Goal: Task Accomplishment & Management: Use online tool/utility

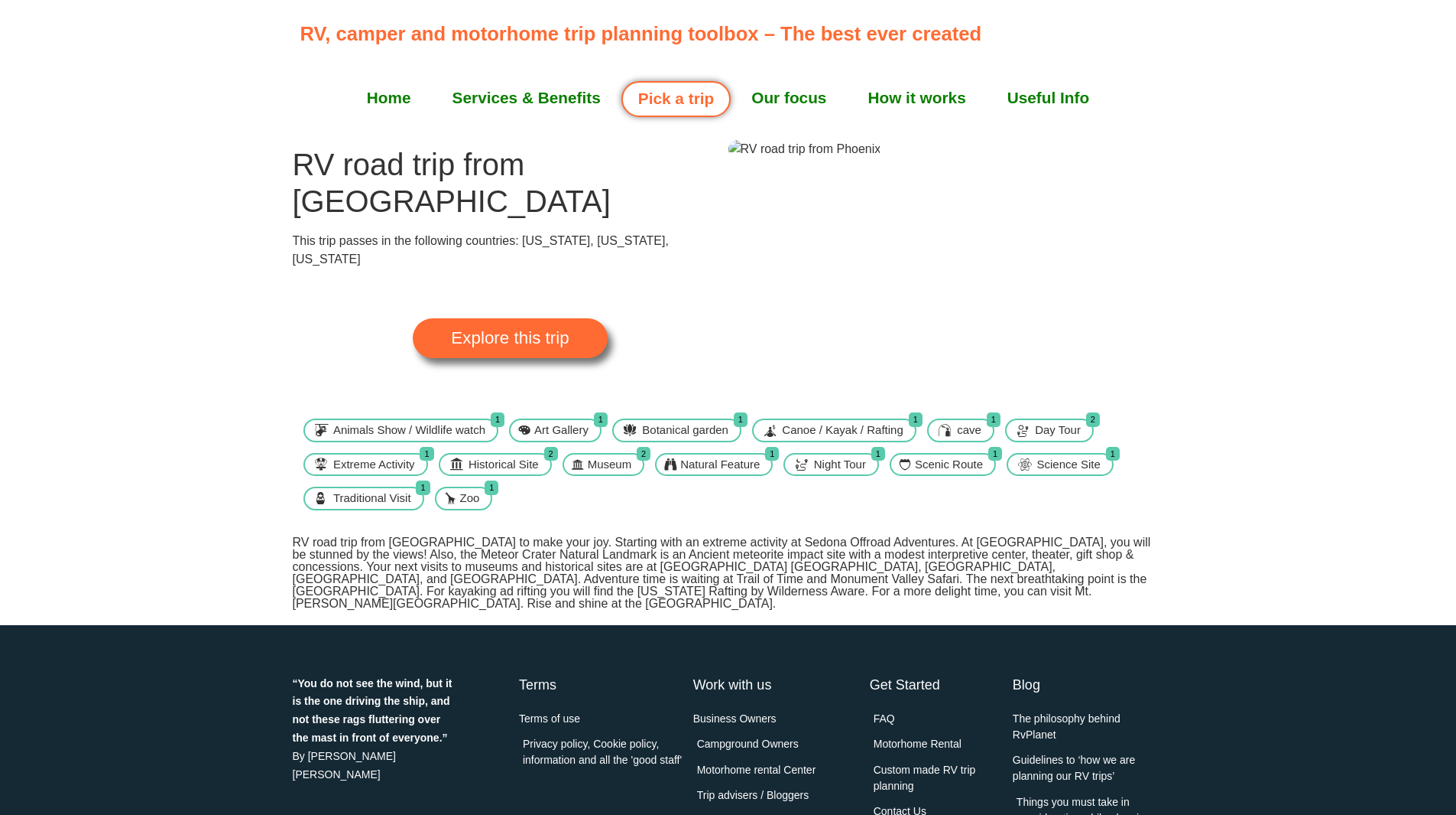
click at [514, 329] on span "Explore this trip" at bounding box center [510, 337] width 118 height 17
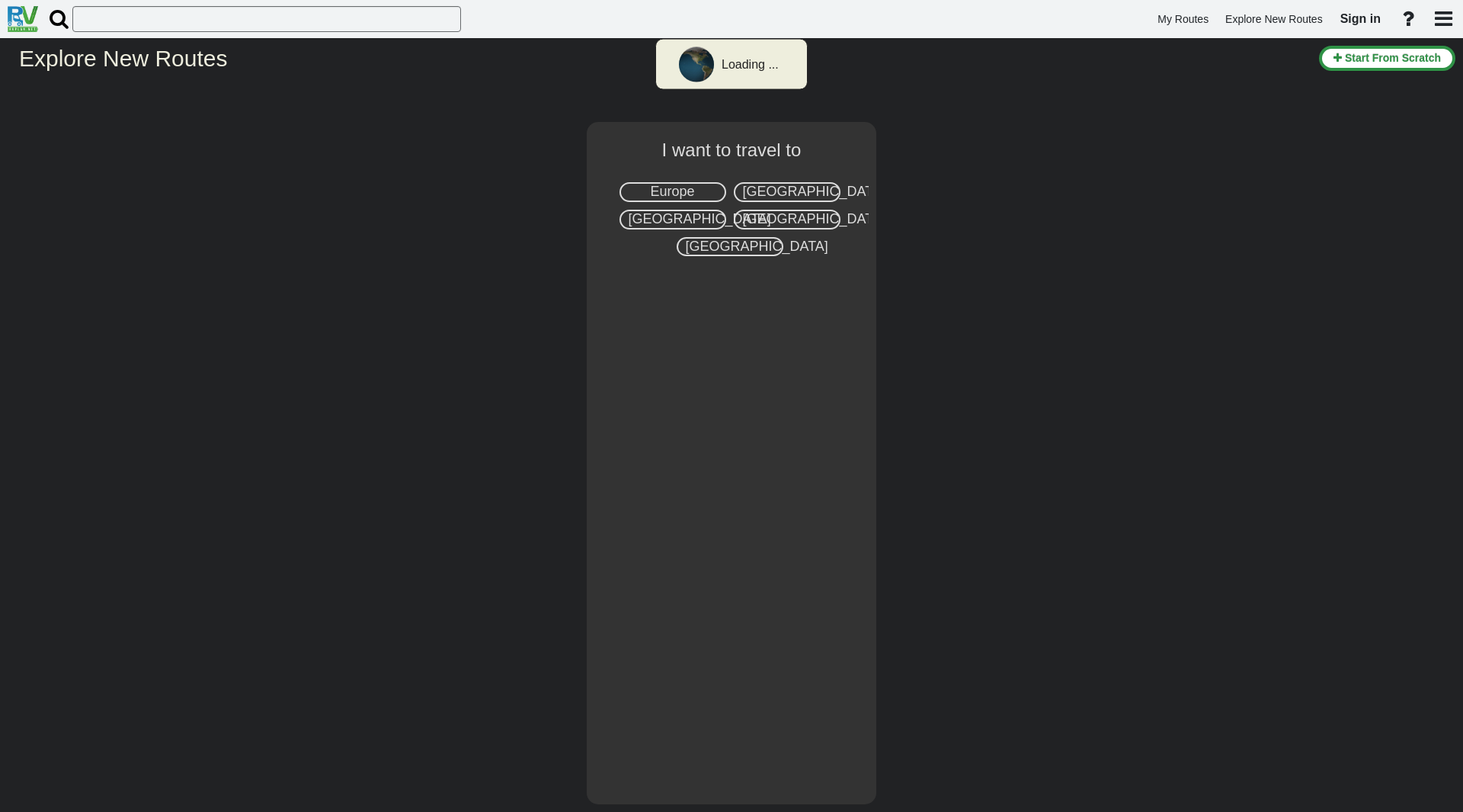
select select "number:2"
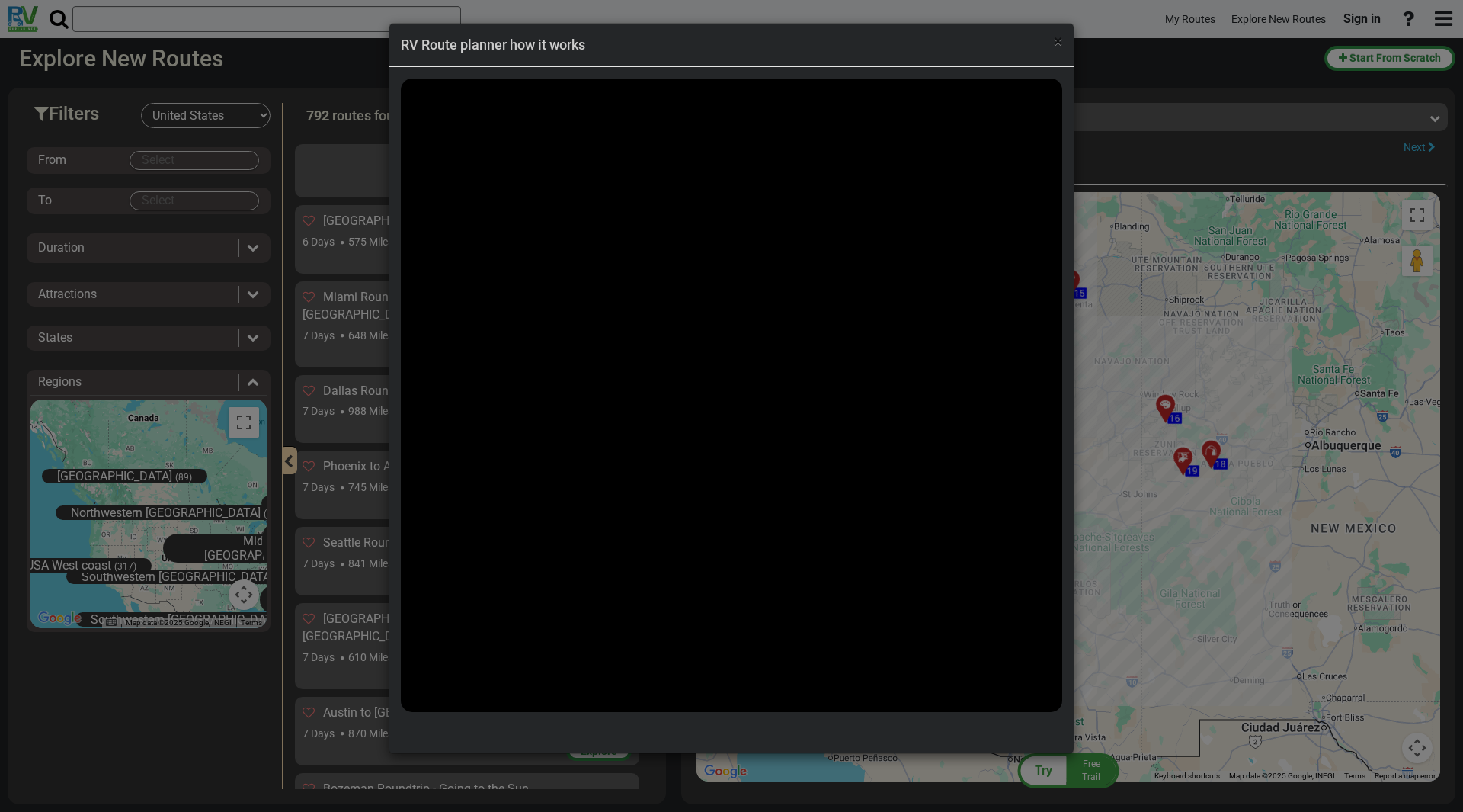
scroll to position [6704, 0]
click at [1058, 45] on span "×" at bounding box center [1057, 41] width 8 height 19
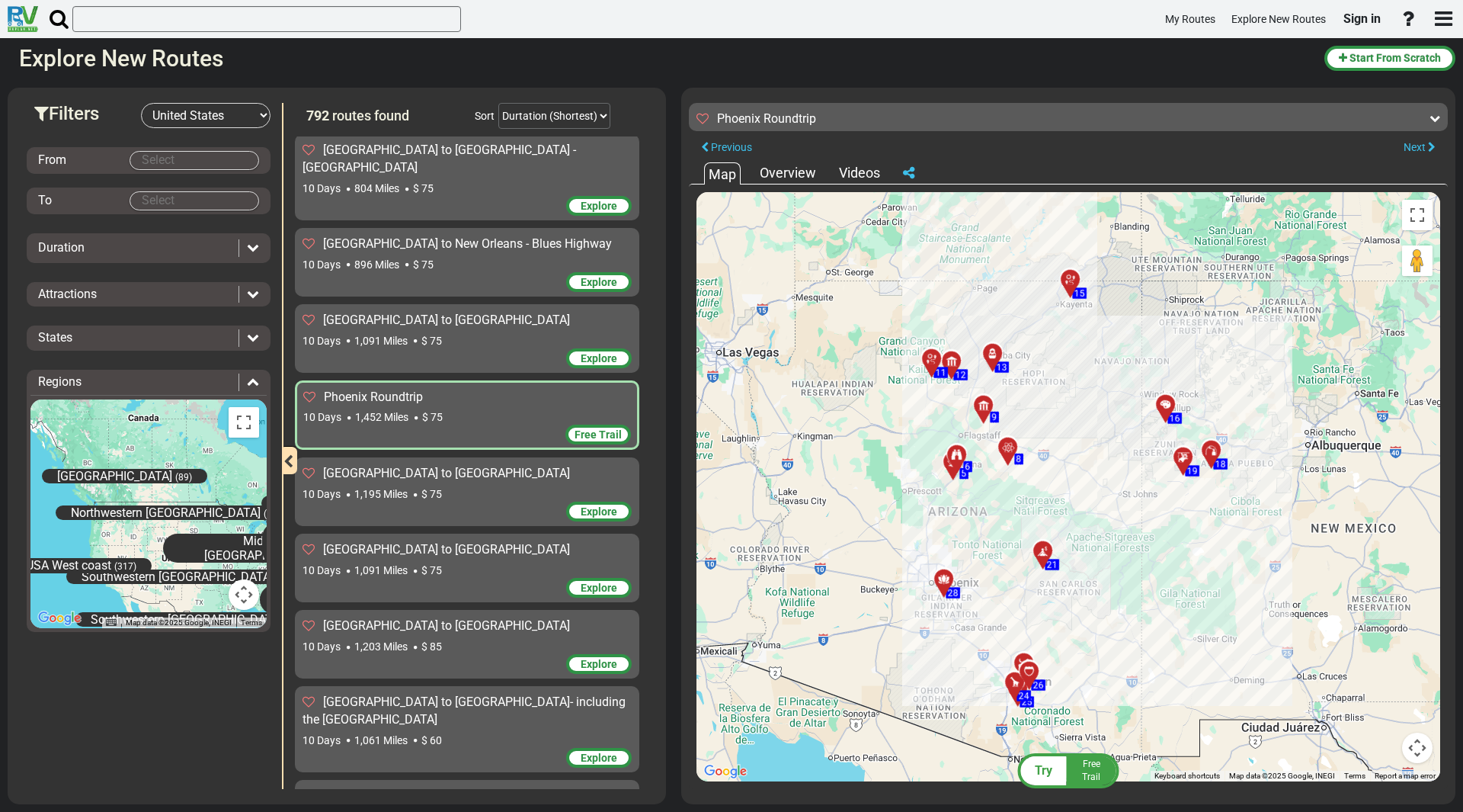
click at [422, 424] on div "Free Trail" at bounding box center [467, 436] width 327 height 23
click at [1048, 769] on span "Try" at bounding box center [1044, 770] width 18 height 14
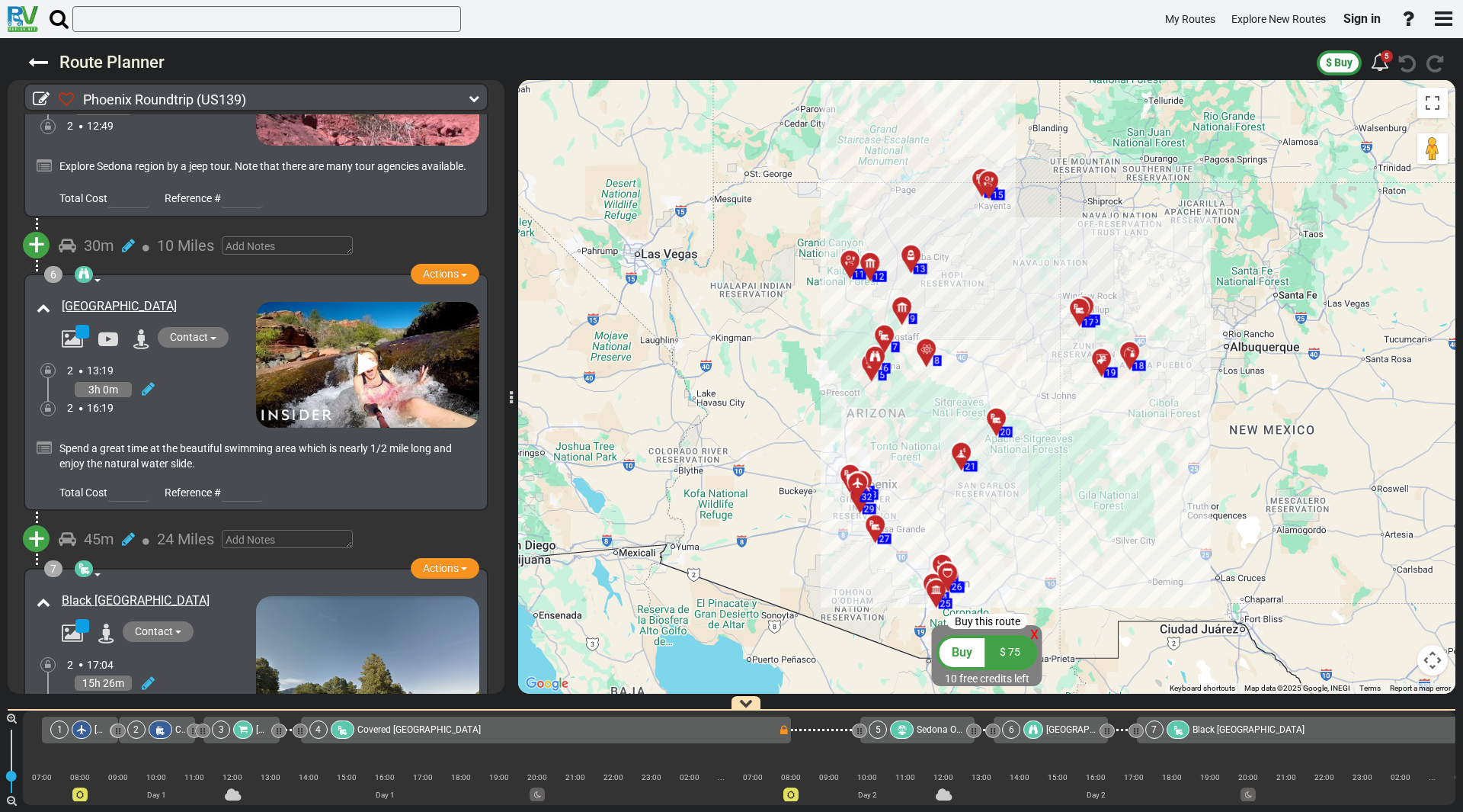
scroll to position [1296, 0]
